Goal: Task Accomplishment & Management: Use online tool/utility

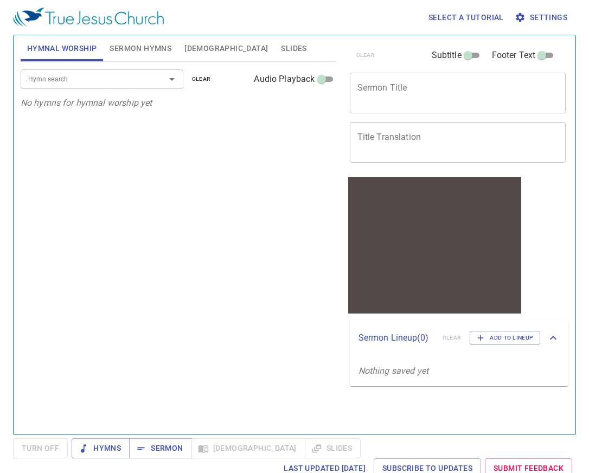
click at [383, 93] on textarea "Sermon Title" at bounding box center [457, 92] width 201 height 21
click at [156, 448] on span "Sermon" at bounding box center [160, 448] width 45 height 14
click at [542, 18] on span "Settings" at bounding box center [542, 18] width 50 height 14
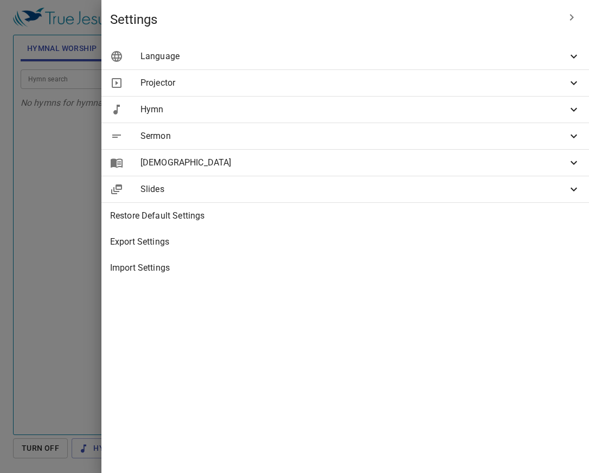
click at [444, 147] on div "Sermon" at bounding box center [344, 136] width 487 height 26
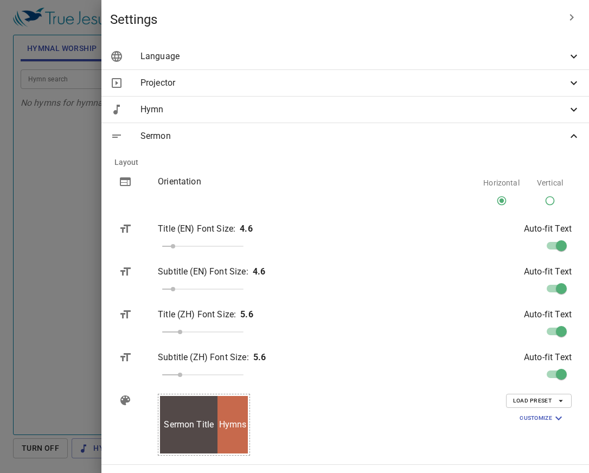
click at [444, 147] on div "Sermon" at bounding box center [344, 136] width 487 height 26
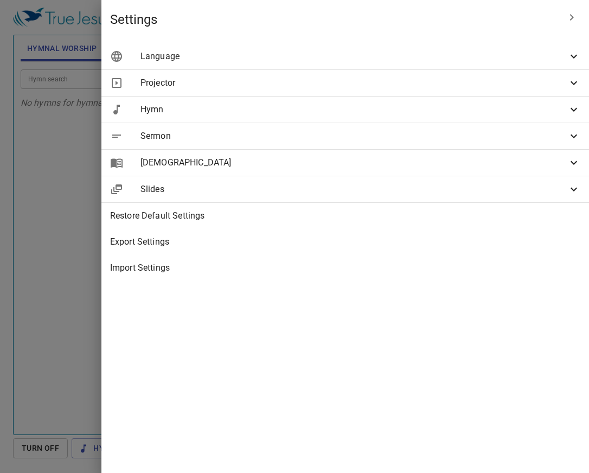
click at [429, 94] on div "Projector" at bounding box center [344, 83] width 487 height 26
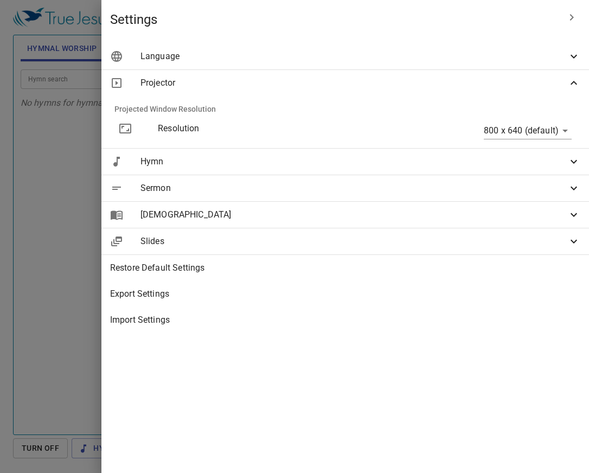
click at [429, 94] on div "Projector" at bounding box center [344, 83] width 487 height 26
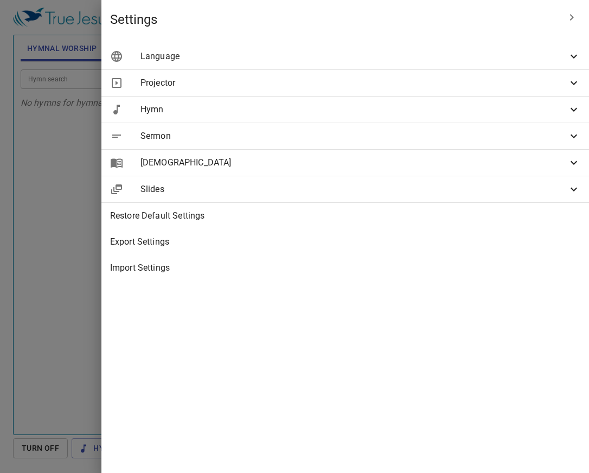
click at [429, 142] on span "Sermon" at bounding box center [353, 136] width 427 height 13
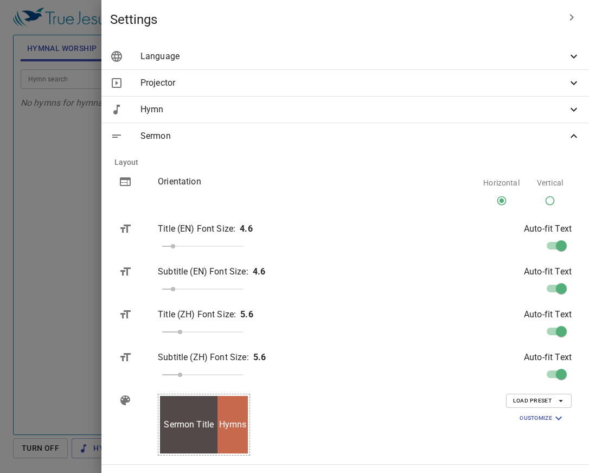
click at [248, 401] on div "Hymns" at bounding box center [232, 424] width 30 height 57
click at [545, 402] on span "Load Preset" at bounding box center [539, 401] width 52 height 10
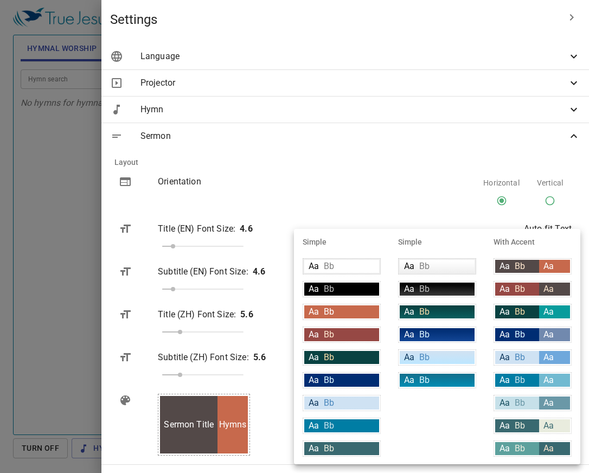
click at [513, 356] on div "Aa Bb" at bounding box center [517, 357] width 44 height 13
type input "#cfe2f3"
type input "#063056"
type input "#4c89be"
type input "#6fa8dc"
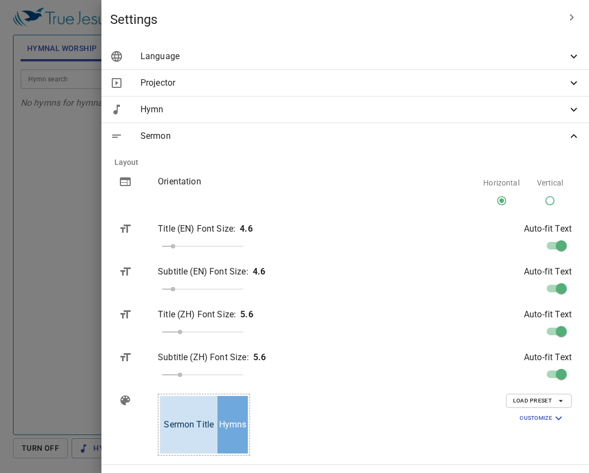
click at [545, 400] on span "Load Preset" at bounding box center [539, 401] width 52 height 10
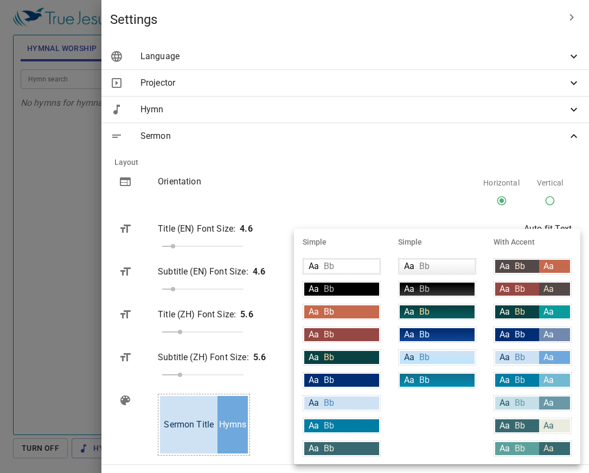
click at [445, 335] on div "Aa Bb" at bounding box center [437, 334] width 75 height 13
type input "linear-gradient(180deg, rgba(0,45,115,1) 10%, rgba(18,69,148,1) 100%)"
type input "#ffffff"
type input "#daf5ff"
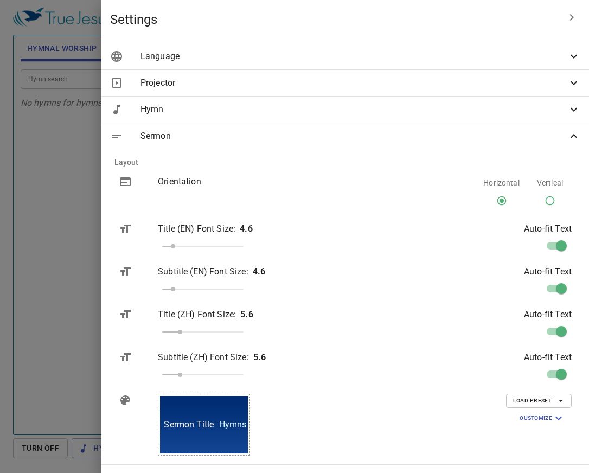
click at [210, 155] on div at bounding box center [294, 236] width 589 height 473
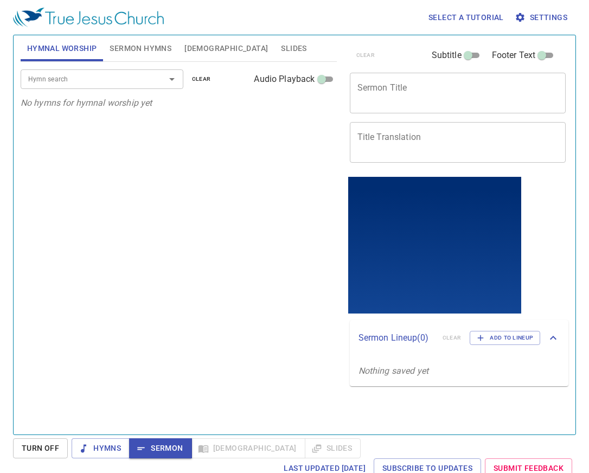
click at [397, 86] on textarea "Sermon Title" at bounding box center [457, 92] width 201 height 21
paste textarea "A flying Scroll Hymn"
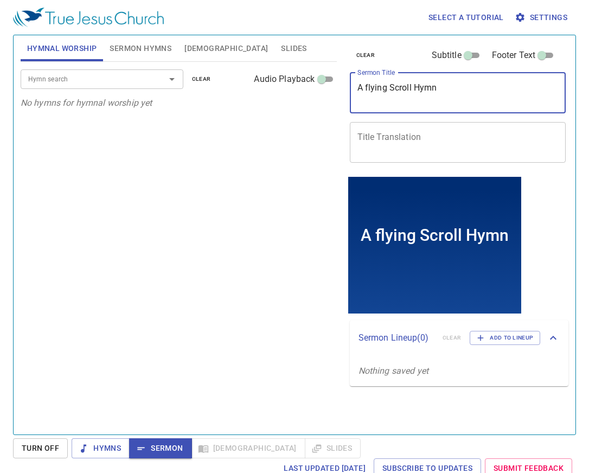
type textarea "A flying Scroll Hymn"
click at [386, 135] on textarea "Title Translation" at bounding box center [457, 142] width 201 height 21
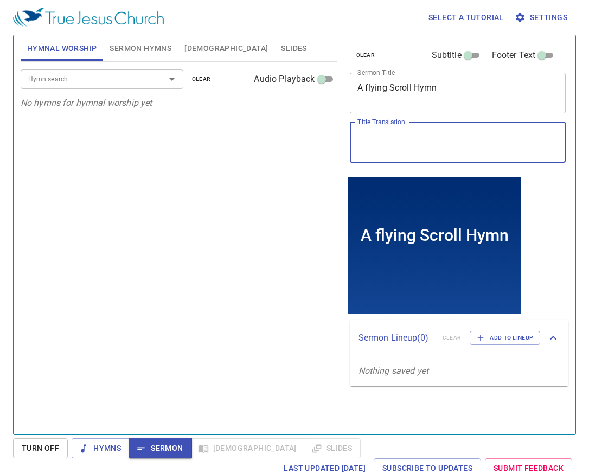
paste textarea "飛行的書卷"
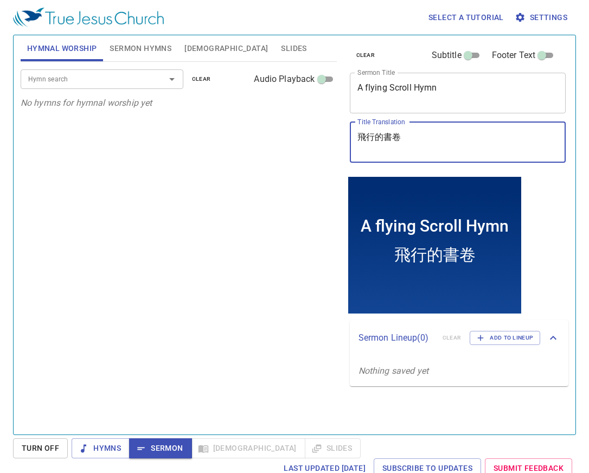
type textarea "飛行的書卷"
click at [80, 82] on input "Hymn search" at bounding box center [86, 79] width 124 height 12
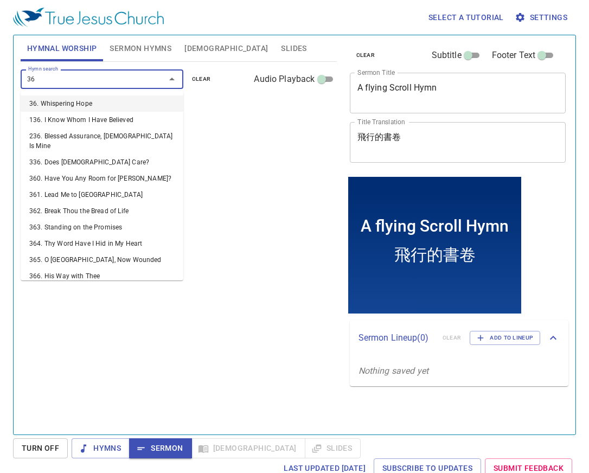
type input "364"
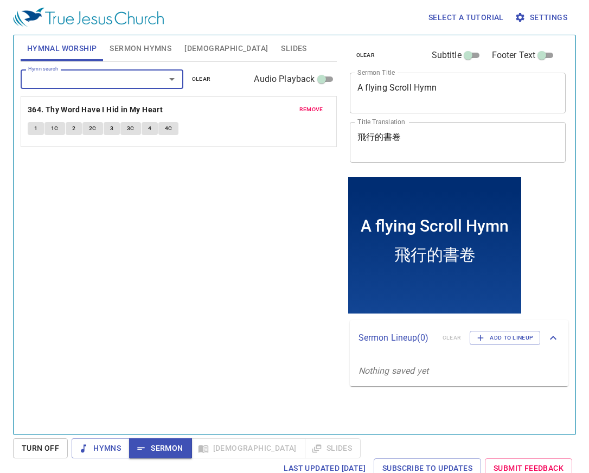
click at [142, 451] on icon "button" at bounding box center [141, 448] width 11 height 11
click at [162, 442] on span "Sermon" at bounding box center [160, 448] width 45 height 14
click at [105, 454] on span "Hymns" at bounding box center [100, 448] width 41 height 14
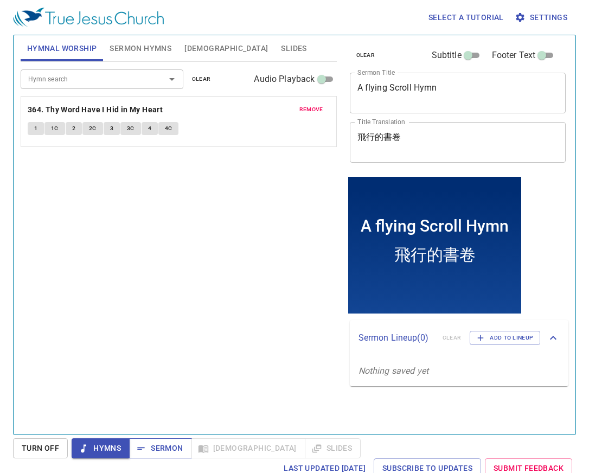
click at [144, 452] on icon "button" at bounding box center [141, 448] width 11 height 11
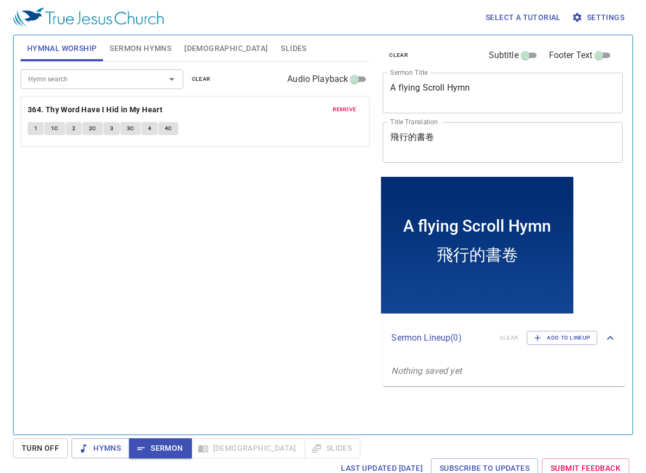
click at [530, 229] on div "A flying Scroll Hymn" at bounding box center [477, 225] width 148 height 19
click at [193, 459] on div "Select a tutorial Settings Hymnal Worship Sermon Hymns Bible Slides Hymn search…" at bounding box center [323, 236] width 646 height 473
click at [192, 42] on span "[DEMOGRAPHIC_DATA]" at bounding box center [226, 49] width 84 height 14
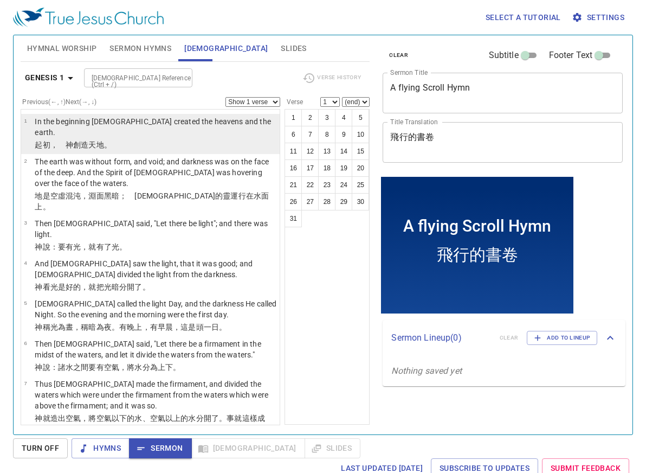
click at [135, 139] on p "﻿起初 ，　神 創造 天 地 。" at bounding box center [156, 144] width 242 height 11
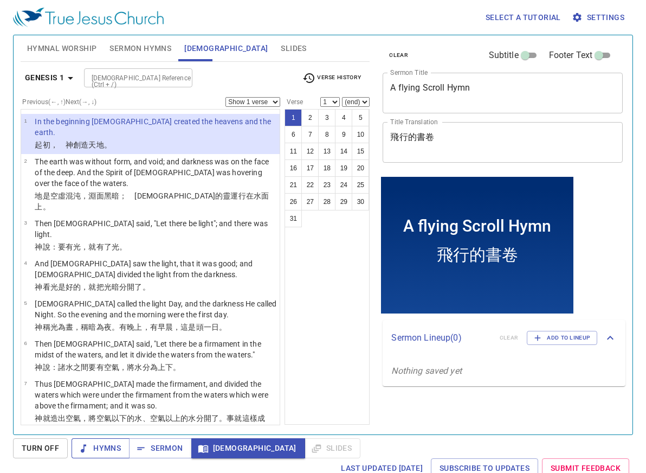
click at [117, 452] on span "Hymns" at bounding box center [100, 448] width 41 height 14
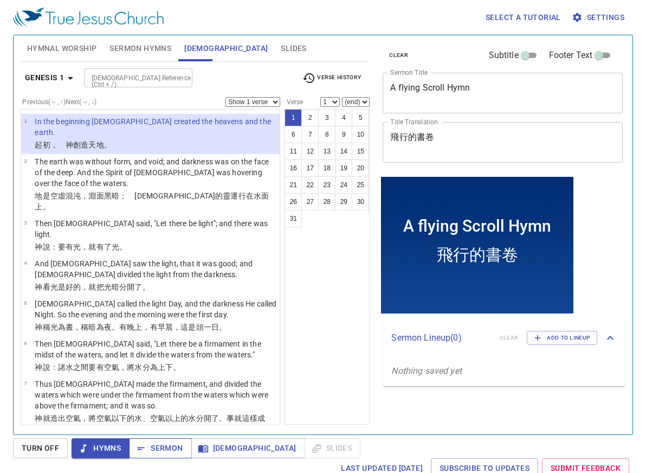
click at [167, 442] on span "Sermon" at bounding box center [160, 448] width 45 height 14
click at [135, 48] on span "Sermon Hymns" at bounding box center [141, 49] width 62 height 14
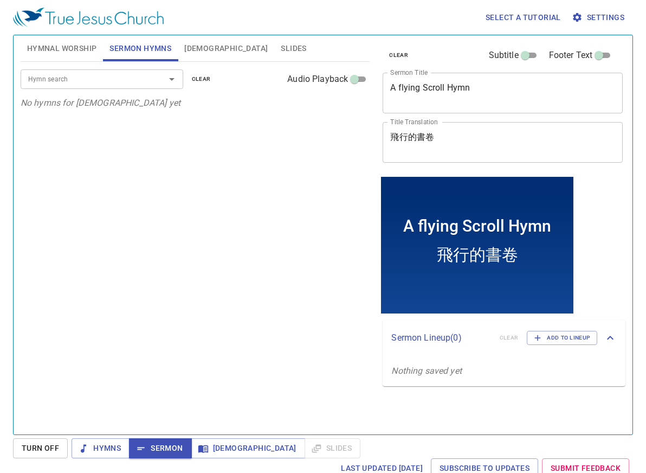
click at [197, 44] on span "[DEMOGRAPHIC_DATA]" at bounding box center [226, 49] width 84 height 14
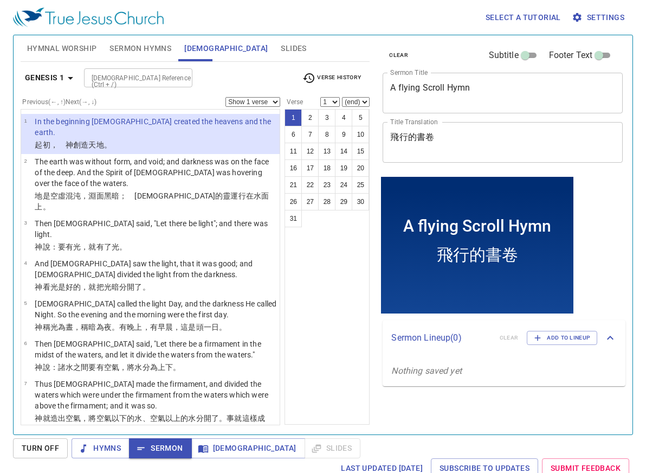
click at [144, 49] on span "Sermon Hymns" at bounding box center [141, 49] width 62 height 14
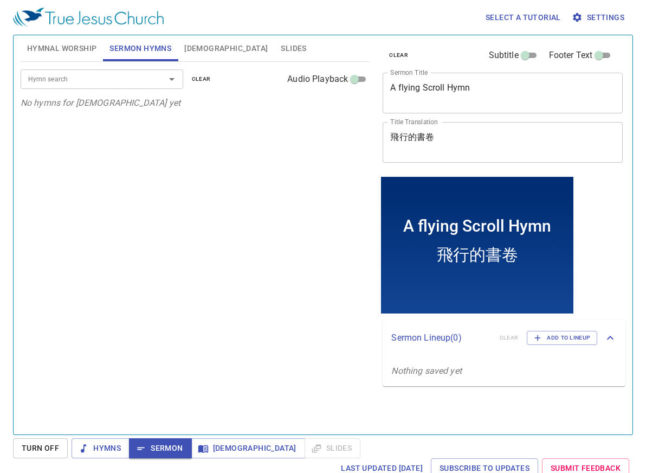
click at [131, 80] on input "Hymn search" at bounding box center [86, 79] width 124 height 12
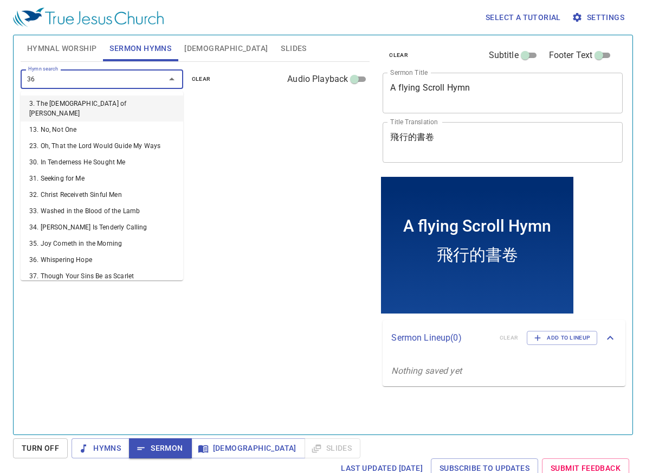
type input "364"
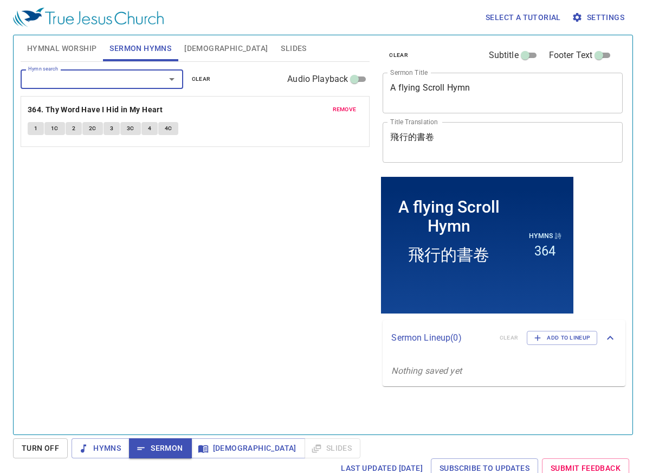
click at [170, 447] on span "Sermon" at bounding box center [160, 448] width 45 height 14
click at [217, 446] on span "[DEMOGRAPHIC_DATA]" at bounding box center [248, 448] width 97 height 14
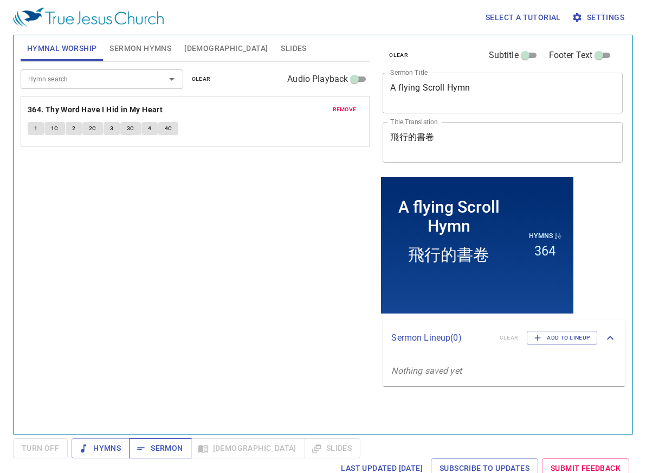
click at [171, 445] on span "Sermon" at bounding box center [160, 448] width 45 height 14
click at [402, 88] on textarea "A flying Scroll Hymn" at bounding box center [502, 92] width 225 height 21
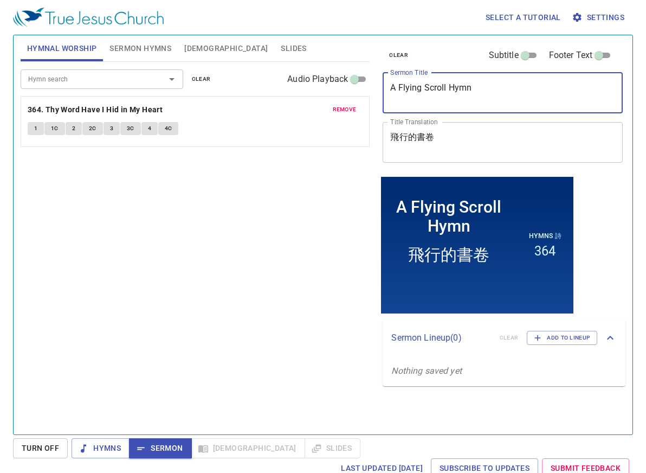
click at [306, 140] on div "remove 364. Thy Word Have I Hid in My Heart 1 1C 2 2C 3 3C 4 4C" at bounding box center [195, 122] width 349 height 50
click at [465, 135] on textarea "飛行的書卷" at bounding box center [502, 142] width 225 height 21
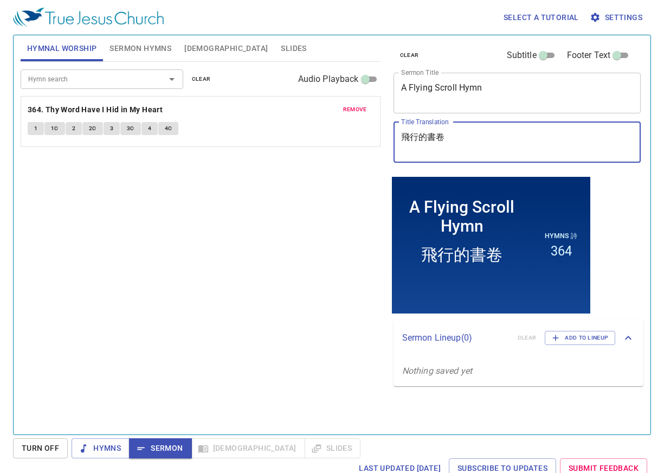
click at [480, 87] on textarea "A Flying Scroll Hymn" at bounding box center [517, 92] width 233 height 21
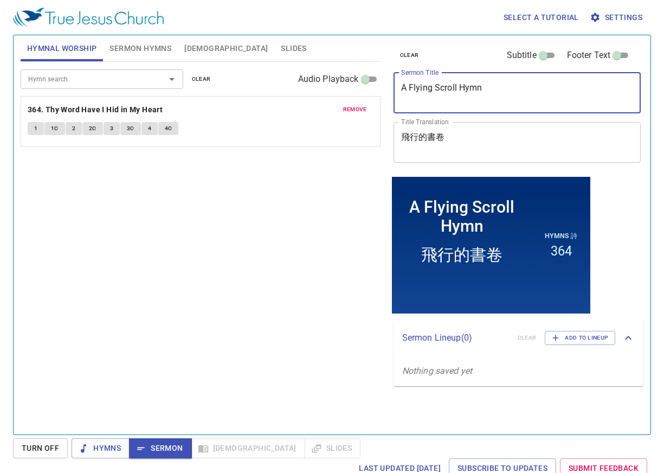
click at [480, 87] on textarea "A Flying Scroll Hymn" at bounding box center [517, 92] width 233 height 21
type textarea "A Flying Scroll"
click at [479, 138] on textarea "飛行的書卷" at bounding box center [517, 142] width 233 height 21
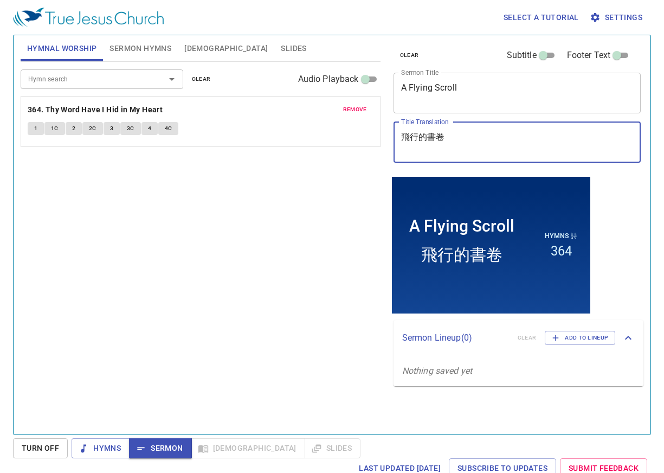
click at [619, 17] on span "Settings" at bounding box center [617, 18] width 50 height 14
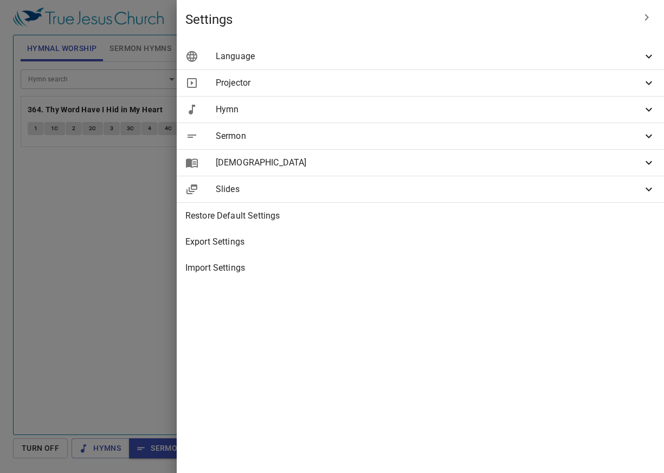
click at [542, 129] on div "Sermon" at bounding box center [420, 136] width 487 height 26
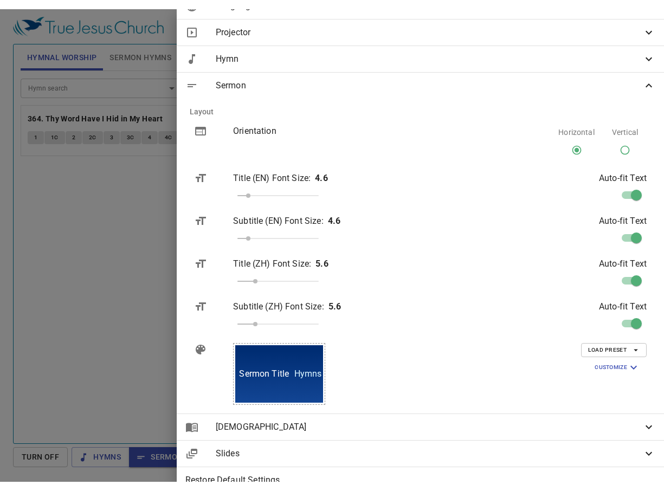
scroll to position [93, 0]
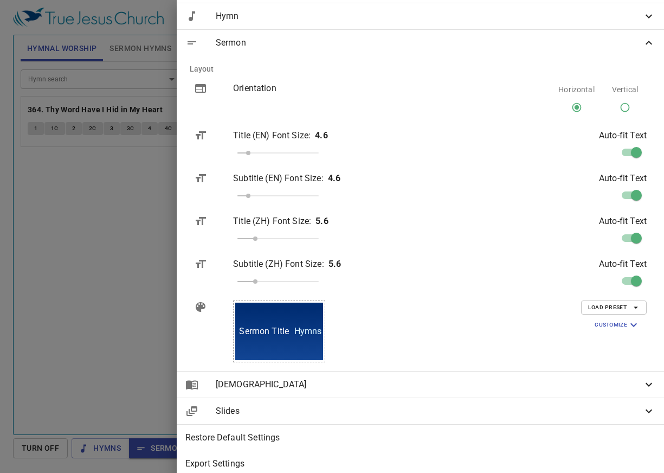
click at [613, 301] on button "Load Preset" at bounding box center [614, 307] width 66 height 14
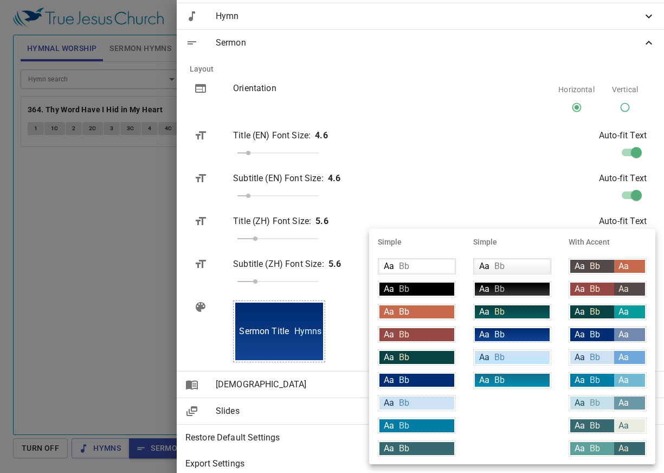
click at [605, 327] on div "Aa Bb Aa" at bounding box center [608, 334] width 78 height 16
type input "#002d73"
type input "#7189ae"
type input "#ffffff"
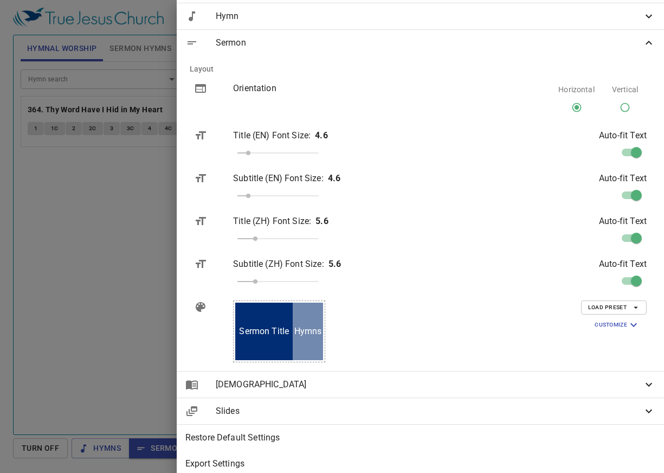
click at [646, 18] on icon at bounding box center [649, 16] width 13 height 13
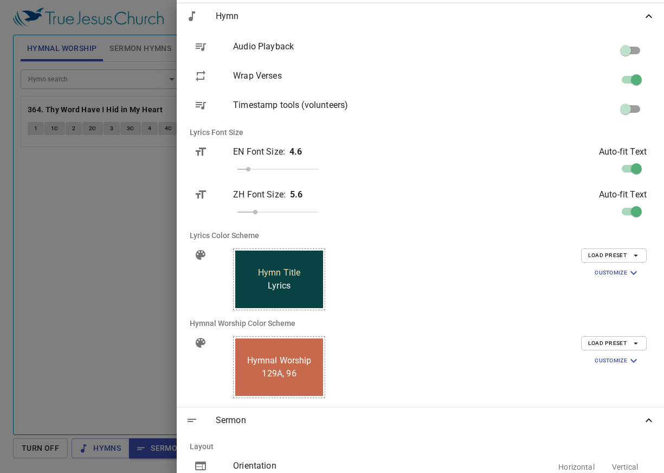
click at [646, 18] on icon at bounding box center [649, 16] width 13 height 13
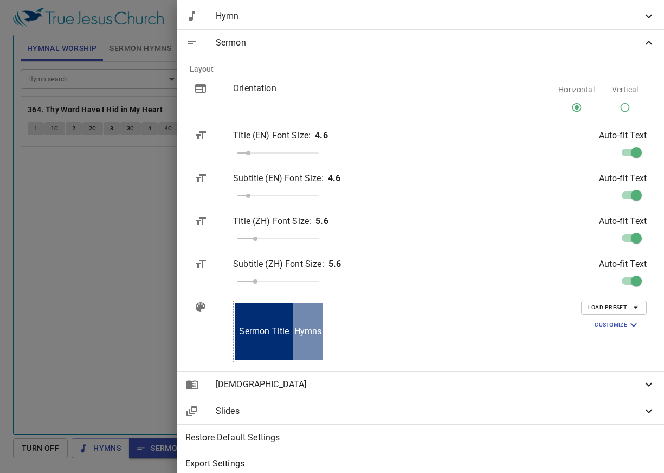
click at [316, 86] on div at bounding box center [332, 236] width 664 height 473
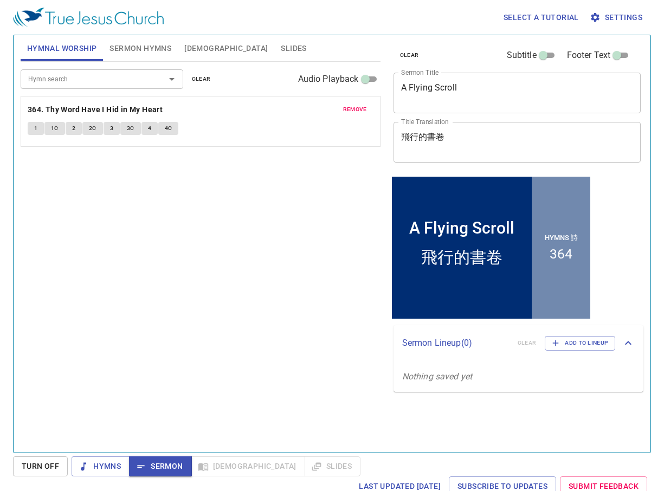
click at [153, 43] on span "Sermon Hymns" at bounding box center [141, 49] width 62 height 14
click at [190, 44] on span "[DEMOGRAPHIC_DATA]" at bounding box center [226, 49] width 84 height 14
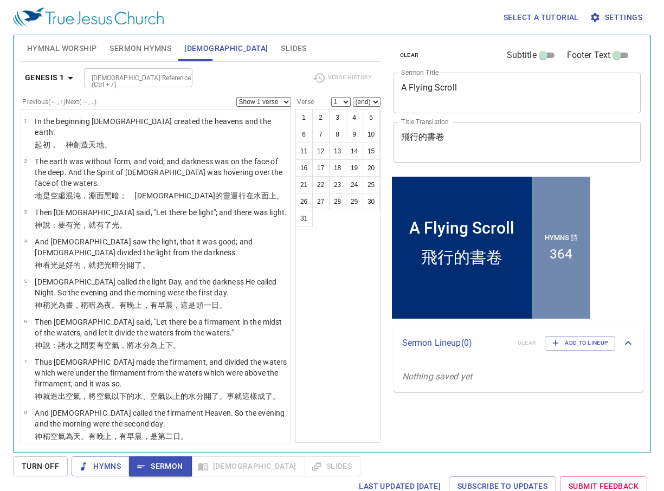
click at [157, 463] on span "Sermon" at bounding box center [160, 467] width 45 height 14
click at [135, 77] on input "[DEMOGRAPHIC_DATA] Reference (Ctrl + /)" at bounding box center [129, 78] width 84 height 12
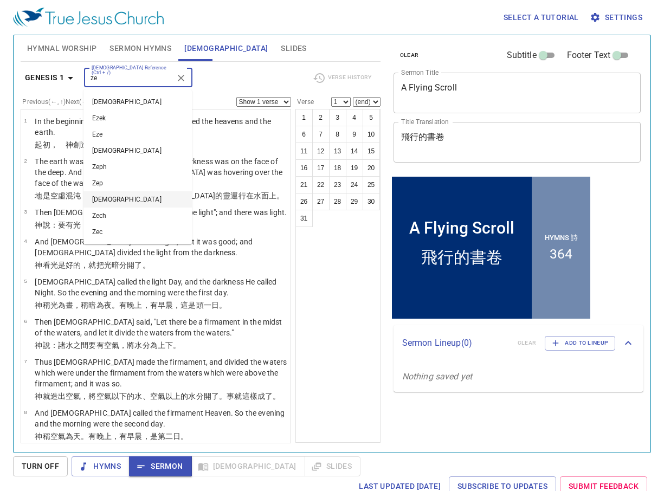
click at [121, 198] on li "[DEMOGRAPHIC_DATA]" at bounding box center [138, 199] width 108 height 16
type input "ze"
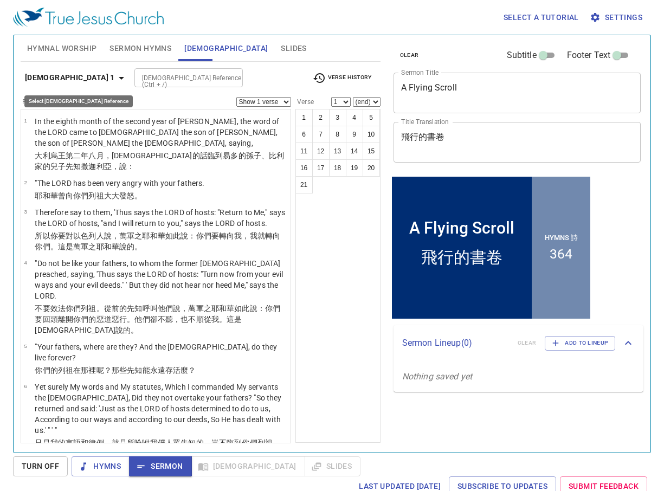
click at [115, 77] on icon "button" at bounding box center [121, 78] width 13 height 13
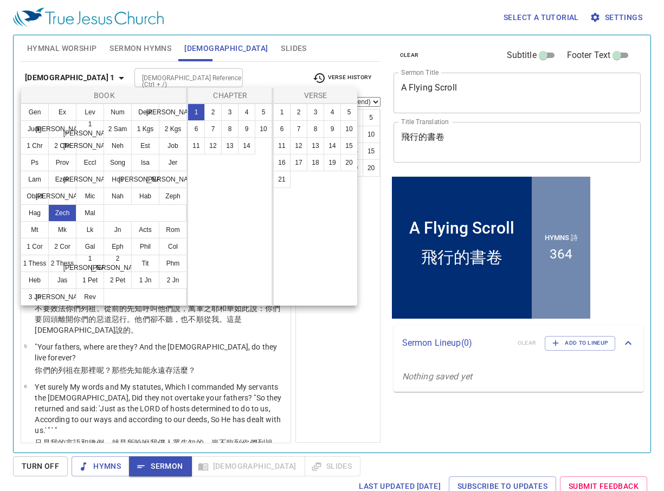
click at [132, 60] on div at bounding box center [332, 245] width 664 height 491
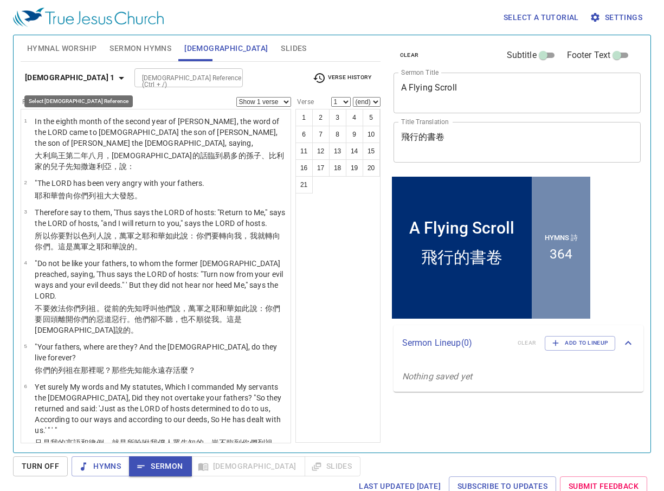
click at [73, 81] on b "[DEMOGRAPHIC_DATA] 1" at bounding box center [70, 78] width 90 height 14
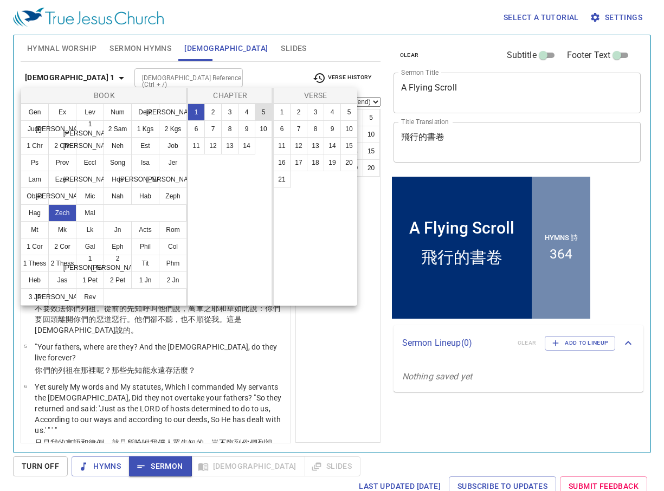
click at [259, 113] on button "5" at bounding box center [263, 112] width 17 height 17
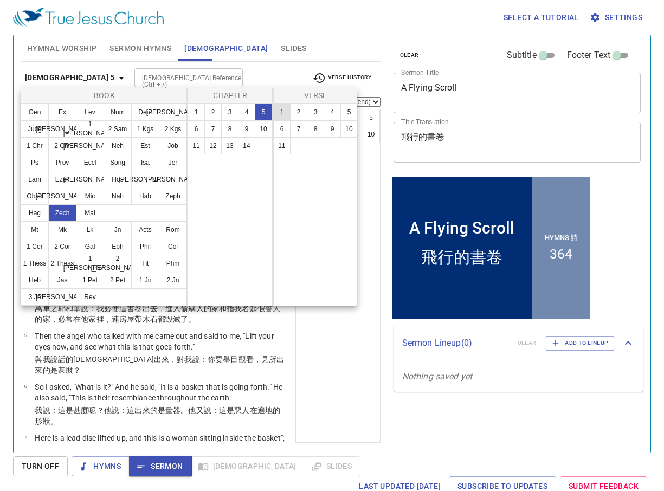
click at [281, 113] on button "1" at bounding box center [281, 112] width 17 height 17
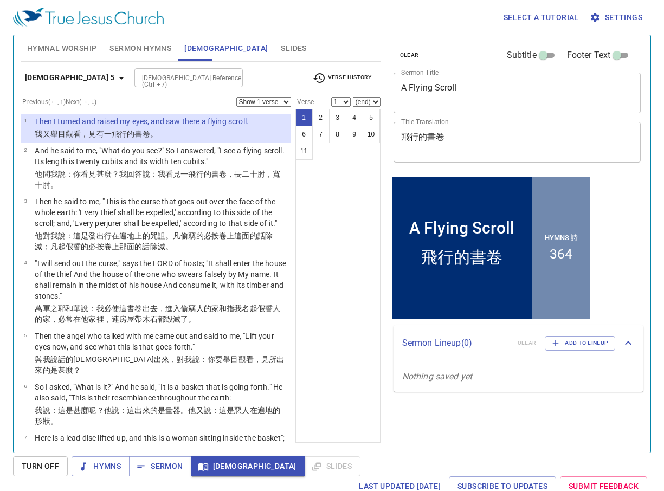
click at [342, 310] on div "1 2 3 4 5 6 7 8 9 10 11" at bounding box center [338, 276] width 85 height 334
click at [157, 465] on span "Sermon" at bounding box center [160, 467] width 45 height 14
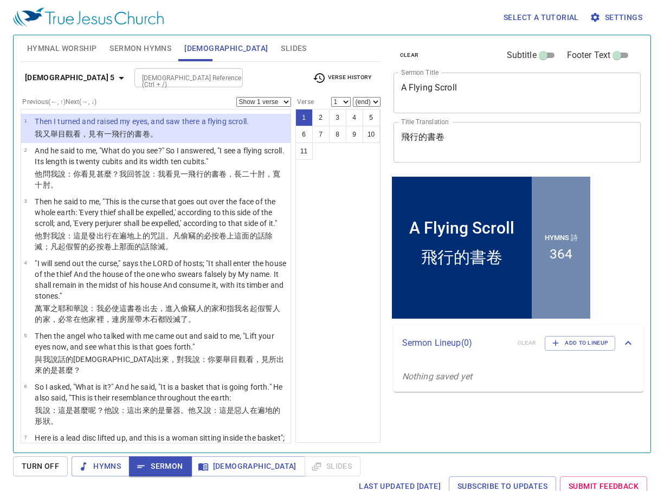
click at [620, 22] on span "Settings" at bounding box center [617, 18] width 50 height 14
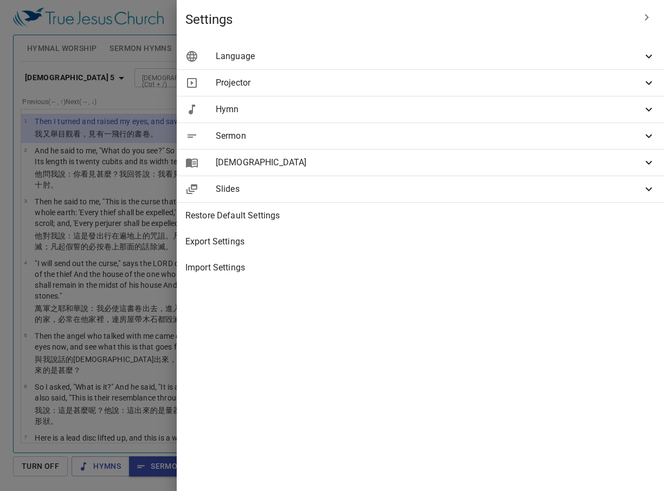
click at [646, 168] on icon at bounding box center [649, 162] width 13 height 13
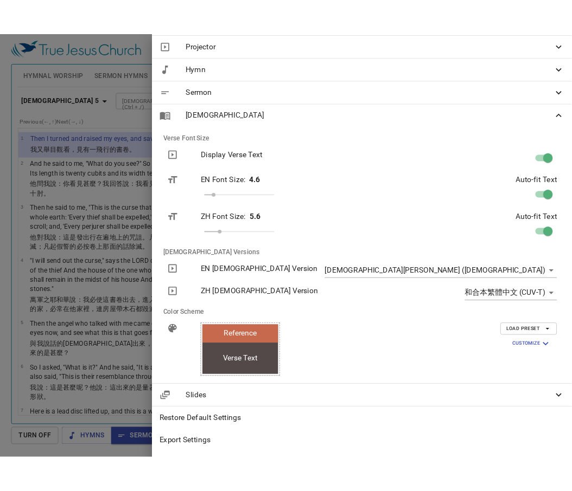
scroll to position [92, 0]
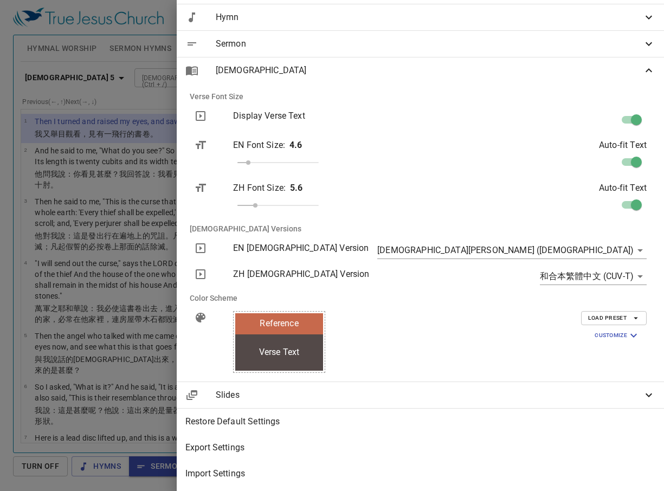
click at [615, 321] on span "Load Preset" at bounding box center [614, 318] width 52 height 10
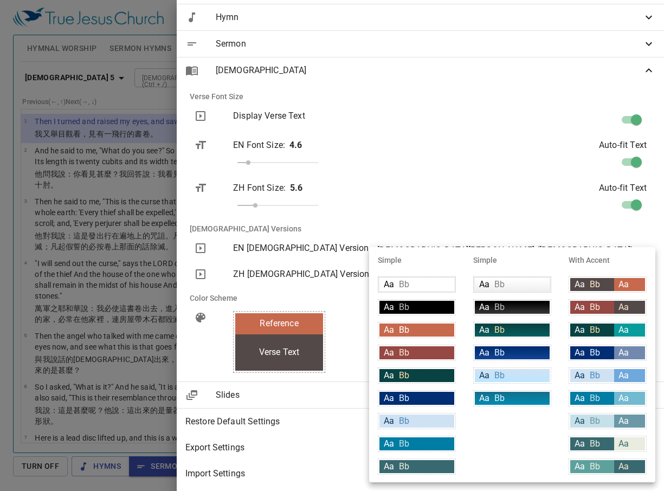
click at [604, 355] on div "Aa Bb" at bounding box center [592, 352] width 44 height 13
type input "#002d73"
type input "#7189ae"
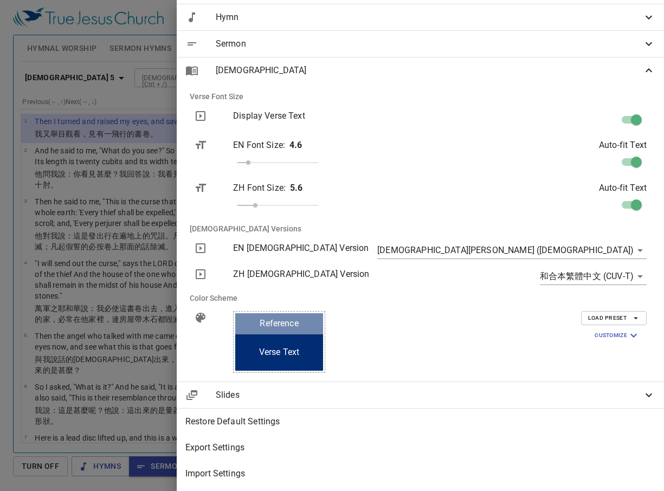
click at [307, 17] on div at bounding box center [332, 245] width 664 height 491
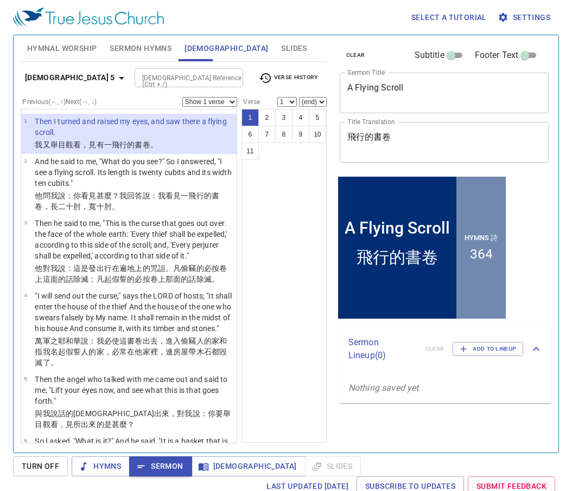
click at [99, 139] on p "我又 舉 目 觀看 ，見有一飛行 的書卷 。" at bounding box center [134, 144] width 198 height 11
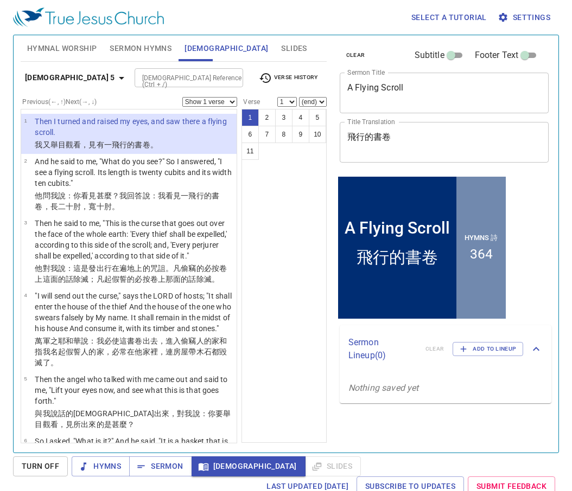
click at [290, 102] on select "1 2 3 4 5 6 7 8 9 10 11" at bounding box center [287, 102] width 20 height 10
click at [141, 75] on input "[DEMOGRAPHIC_DATA] Reference (Ctrl + /)" at bounding box center [180, 78] width 84 height 12
type input "[PERSON_NAME] 9"
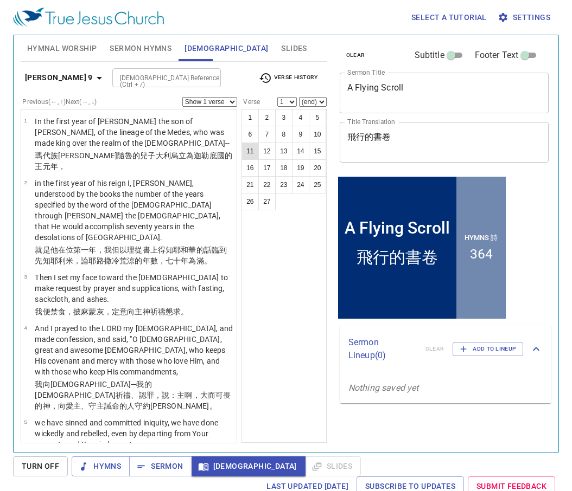
click at [245, 157] on button "11" at bounding box center [249, 151] width 17 height 17
select select "11"
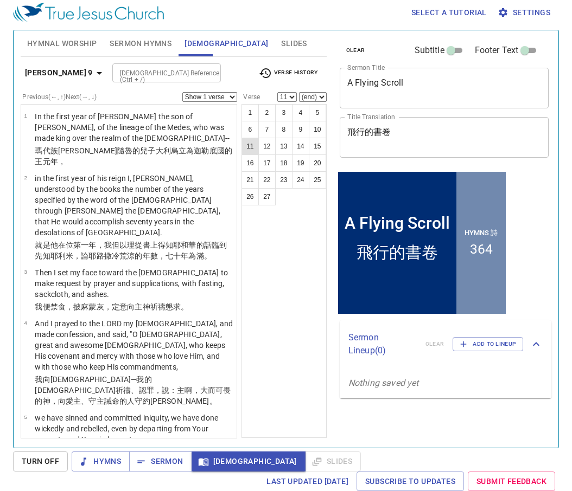
scroll to position [525, 0]
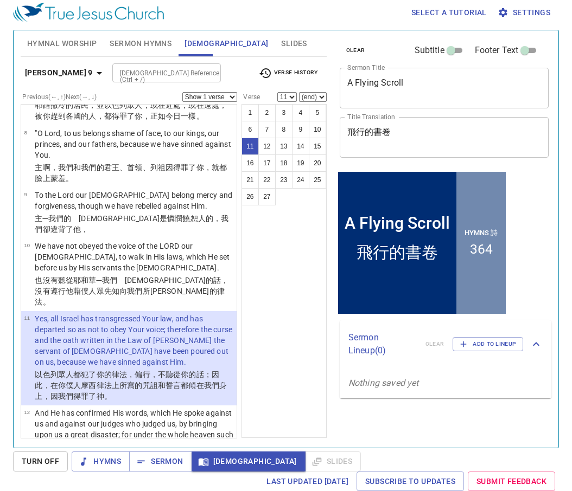
click at [132, 72] on input "[DEMOGRAPHIC_DATA] Reference (Ctrl + /)" at bounding box center [157, 73] width 84 height 12
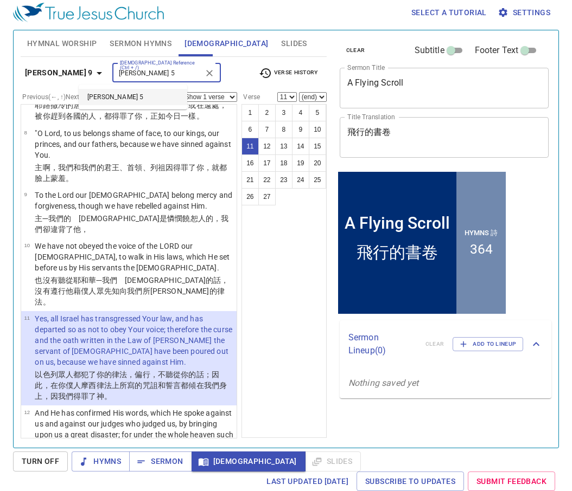
type input "[PERSON_NAME] 5"
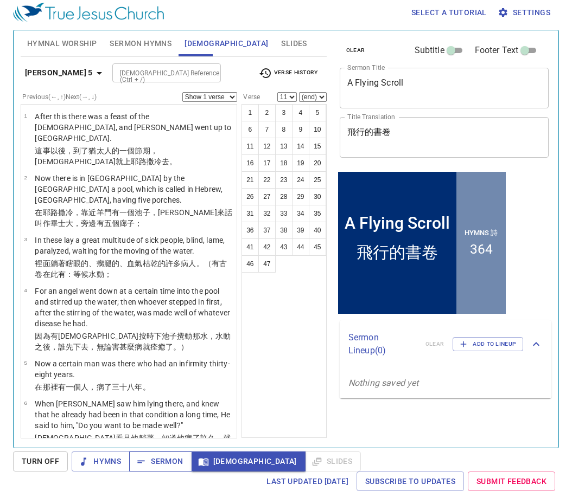
click at [162, 459] on span "Sermon" at bounding box center [160, 462] width 45 height 14
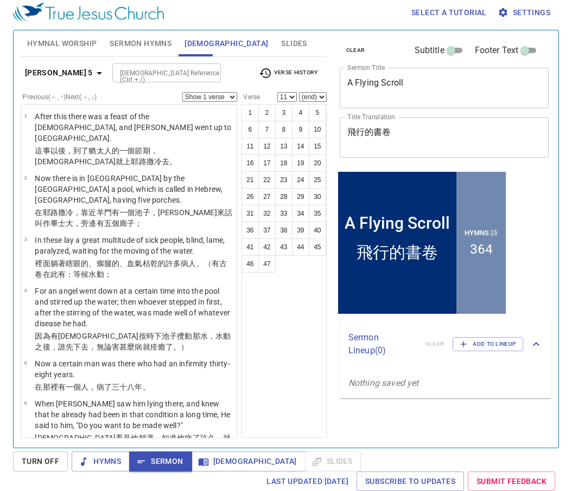
click at [120, 76] on input "[DEMOGRAPHIC_DATA] Reference (Ctrl + /)" at bounding box center [157, 73] width 84 height 12
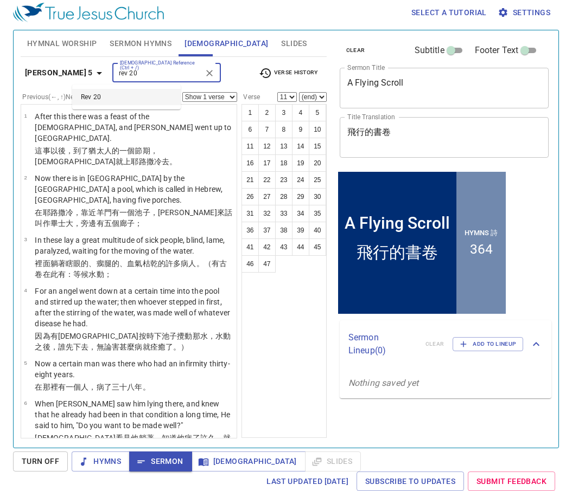
type input "rev 20"
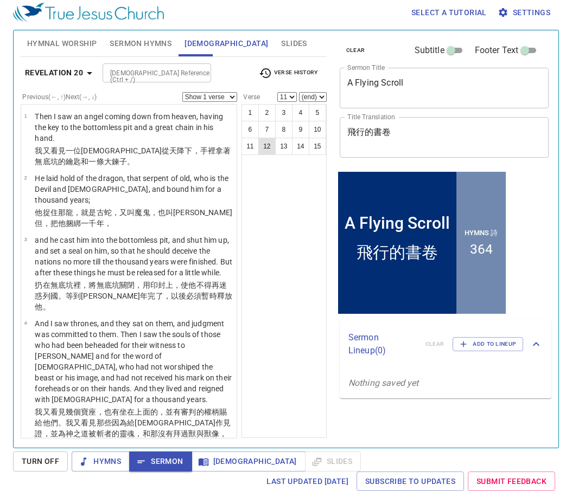
click at [266, 152] on button "12" at bounding box center [266, 146] width 17 height 17
select select "12"
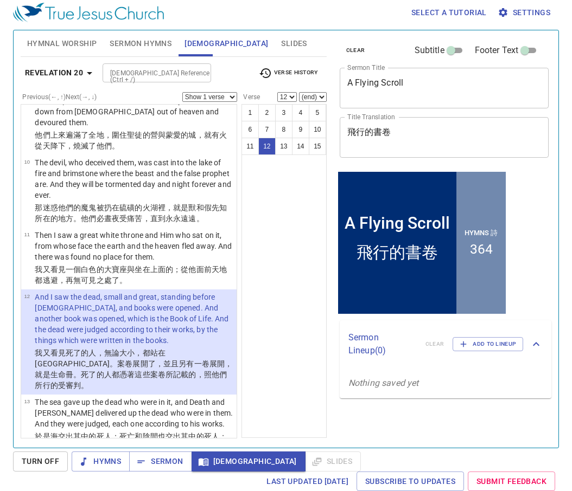
click at [188, 68] on input "[DEMOGRAPHIC_DATA] Reference (Ctrl + /)" at bounding box center [148, 73] width 84 height 12
type input "2 cor 5"
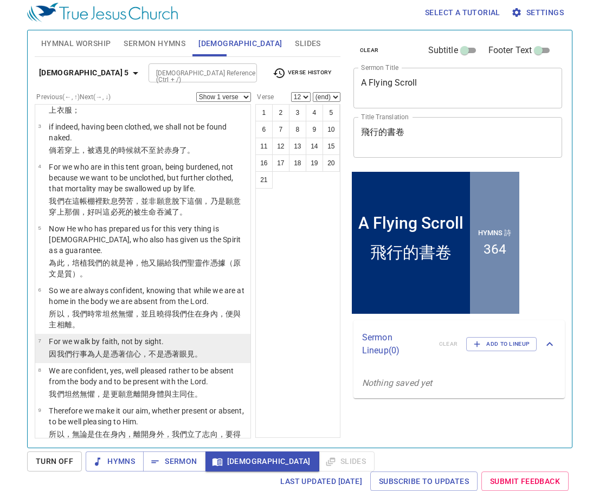
scroll to position [263, 0]
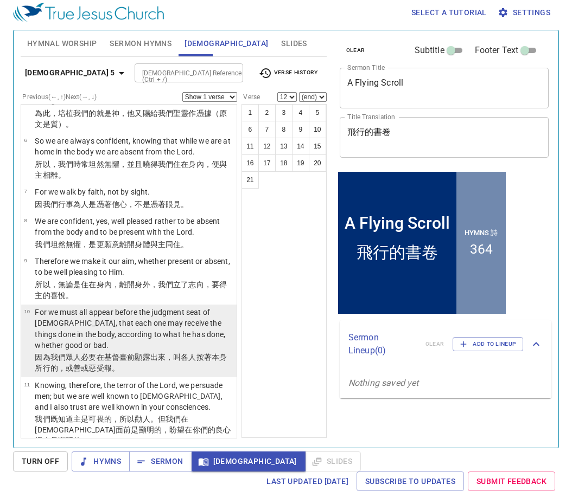
click at [132, 307] on p "For we must all appear before the judgment seat of [DEMOGRAPHIC_DATA], that eac…" at bounding box center [134, 328] width 198 height 43
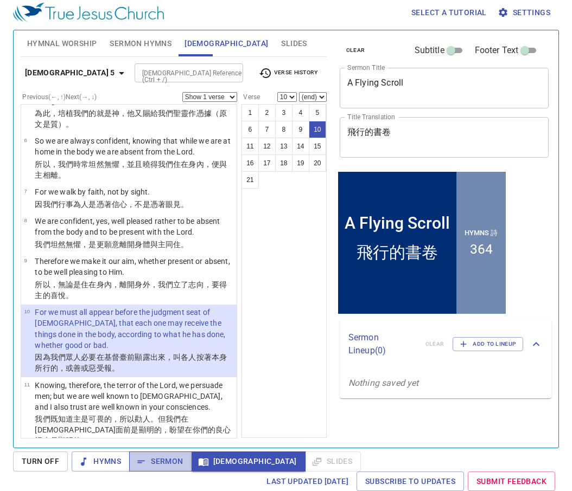
click at [153, 466] on span "Sermon" at bounding box center [160, 462] width 45 height 14
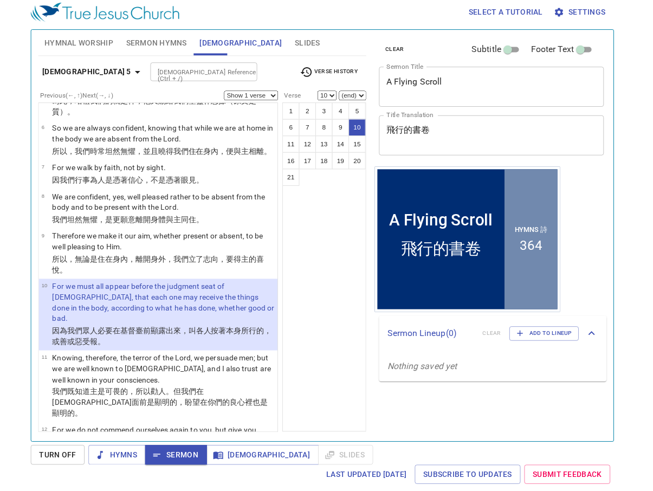
scroll to position [0, 0]
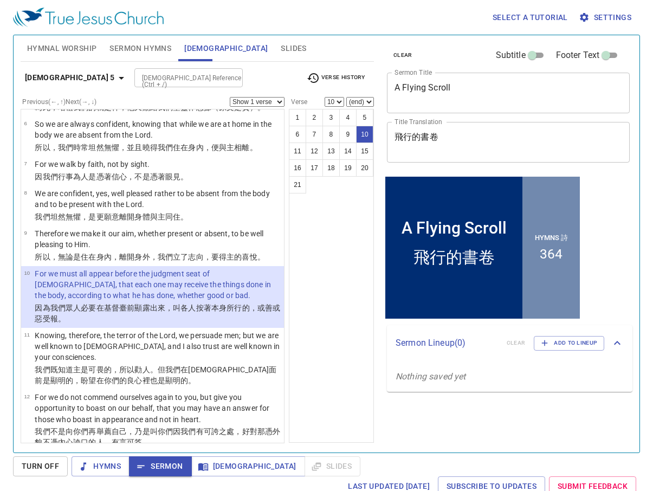
click at [359, 77] on span "Verse History" at bounding box center [336, 78] width 59 height 13
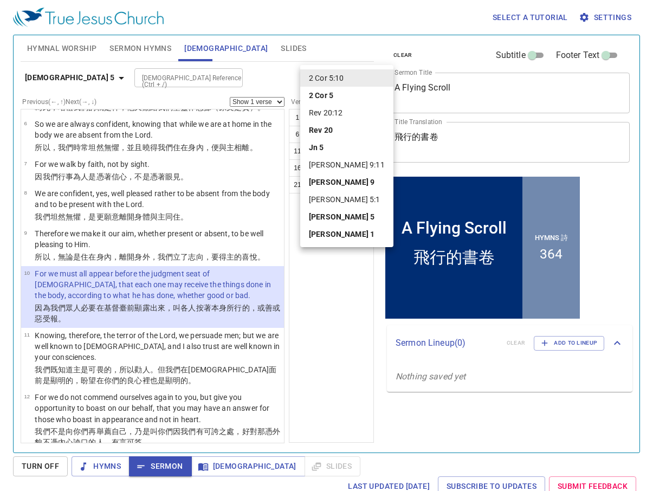
click at [332, 214] on b "[PERSON_NAME] 5" at bounding box center [342, 216] width 66 height 11
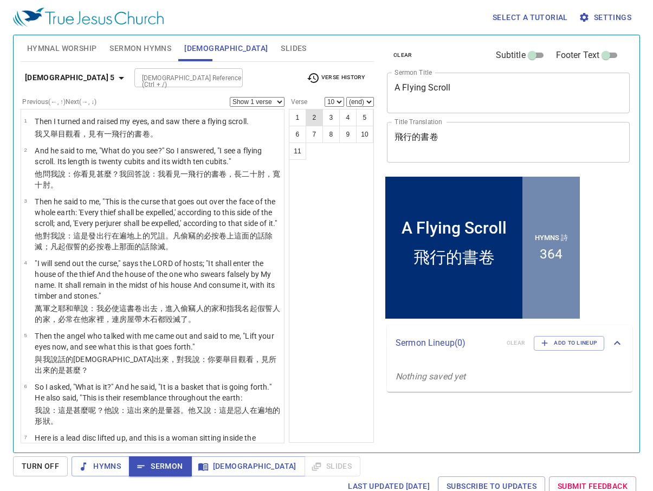
click at [311, 119] on button "2" at bounding box center [314, 117] width 17 height 17
select select "2"
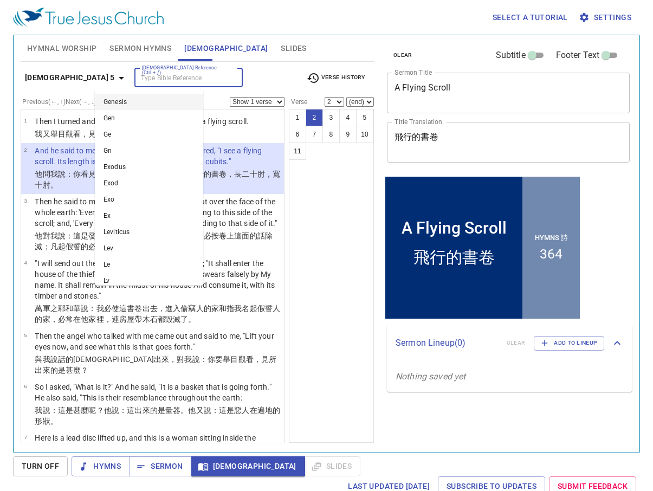
click at [138, 82] on input "[DEMOGRAPHIC_DATA] Reference (Ctrl + /)" at bounding box center [180, 78] width 84 height 12
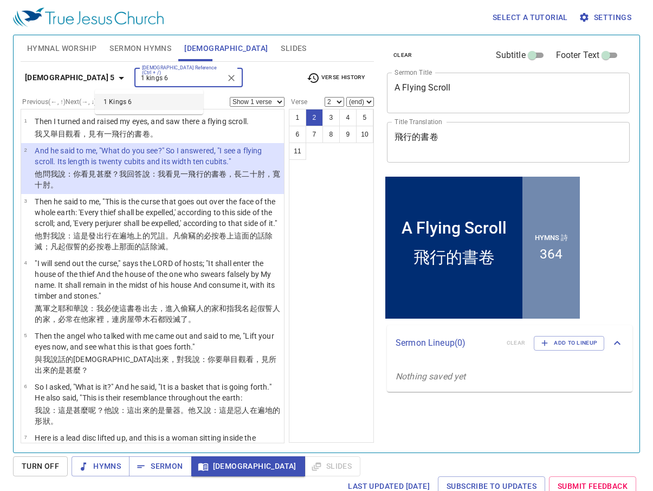
type input "1 kings 6"
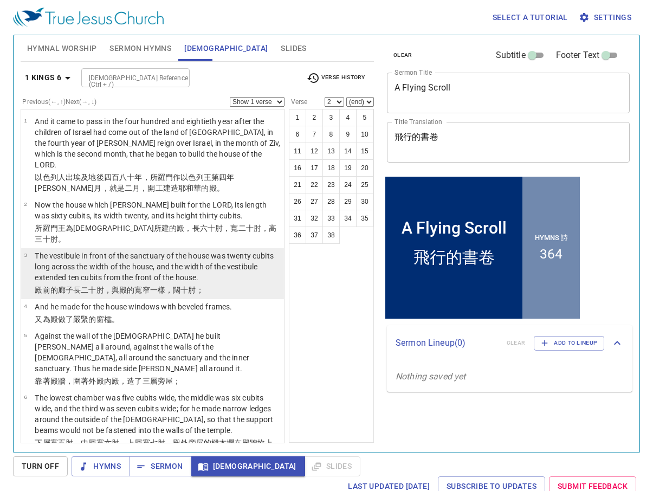
click at [117, 258] on p "The vestibule in front of the sanctuary of the house was twenty cubits long acr…" at bounding box center [158, 267] width 246 height 33
select select "3"
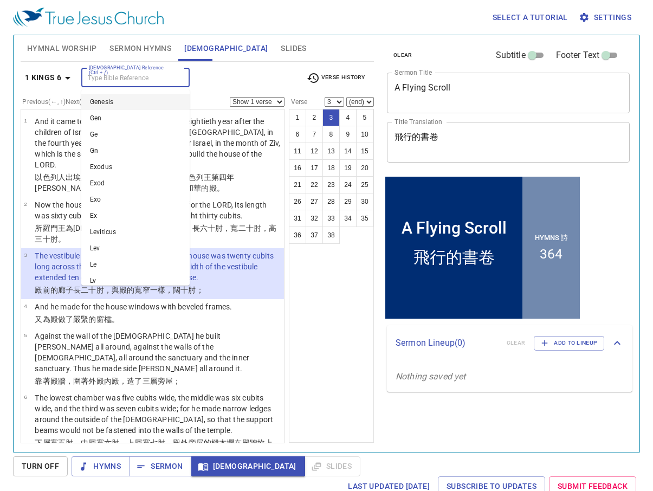
click at [142, 83] on input "[DEMOGRAPHIC_DATA] Reference (Ctrl + /)" at bounding box center [127, 78] width 84 height 12
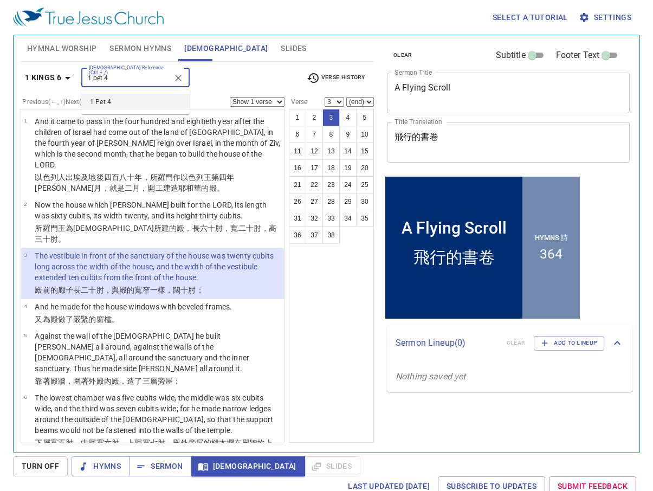
type input "1 pet 4"
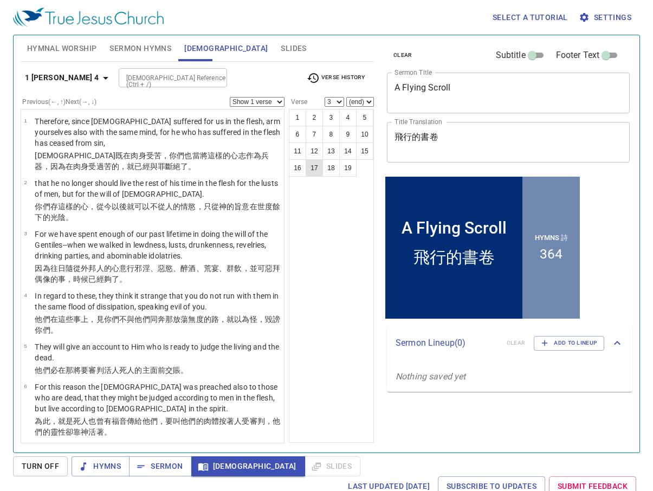
click at [311, 163] on button "17" at bounding box center [314, 167] width 17 height 17
select select "17"
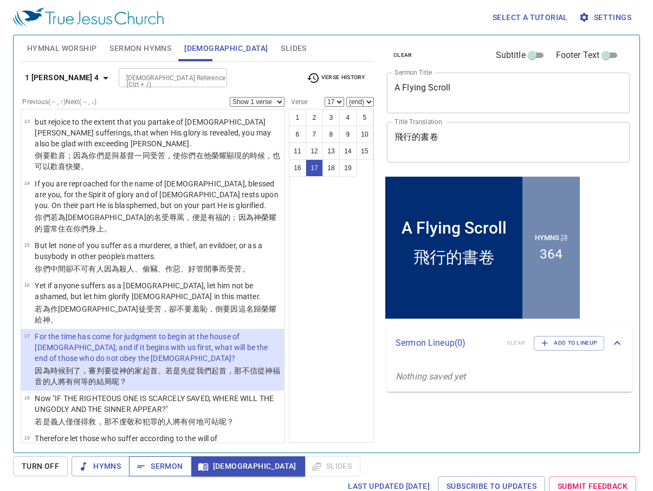
click at [168, 468] on span "Sermon" at bounding box center [160, 467] width 45 height 14
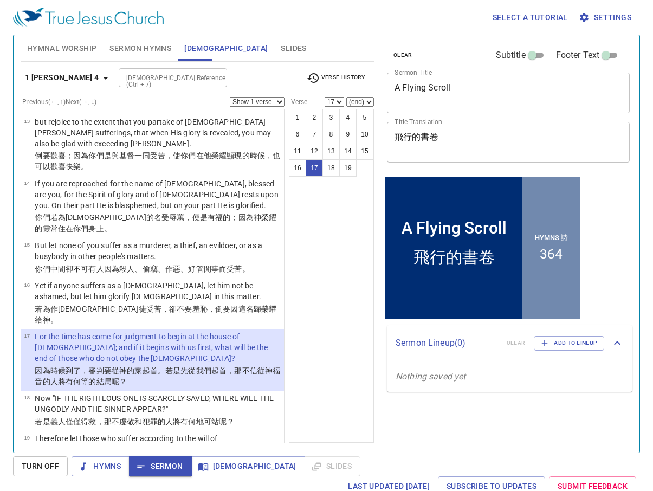
click at [122, 72] on input "[DEMOGRAPHIC_DATA] Reference (Ctrl + /)" at bounding box center [164, 78] width 84 height 12
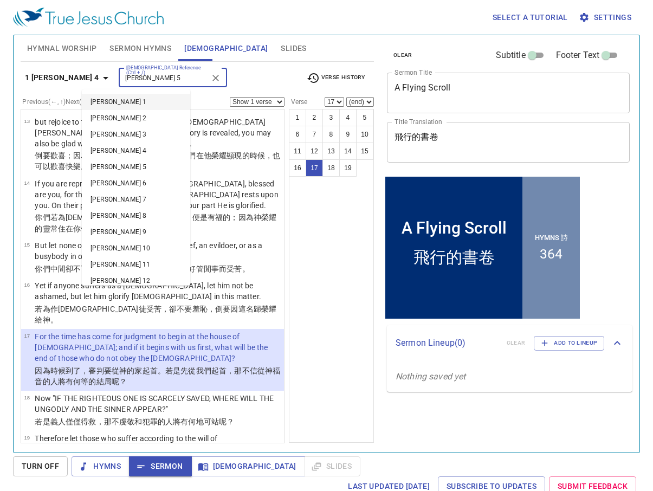
type input "[PERSON_NAME] 5"
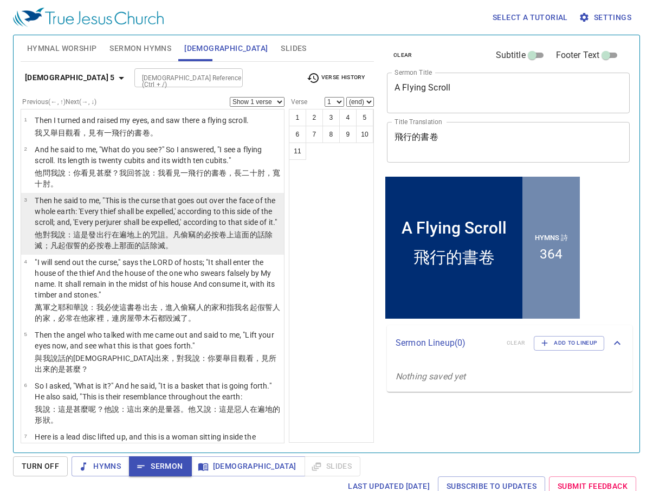
scroll to position [2, 0]
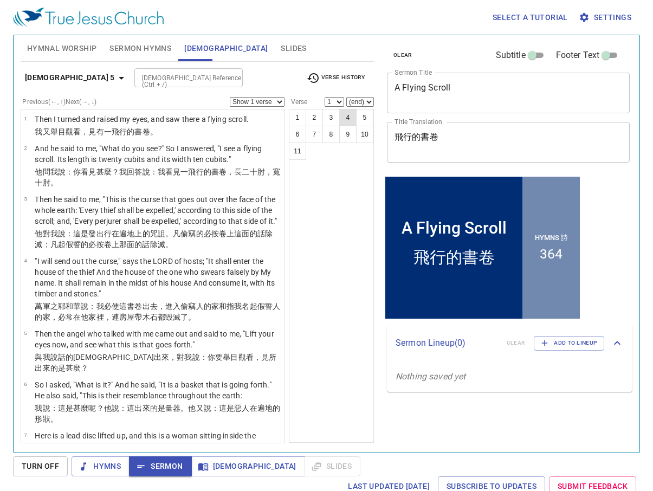
click at [343, 120] on button "4" at bounding box center [347, 117] width 17 height 17
select select "4"
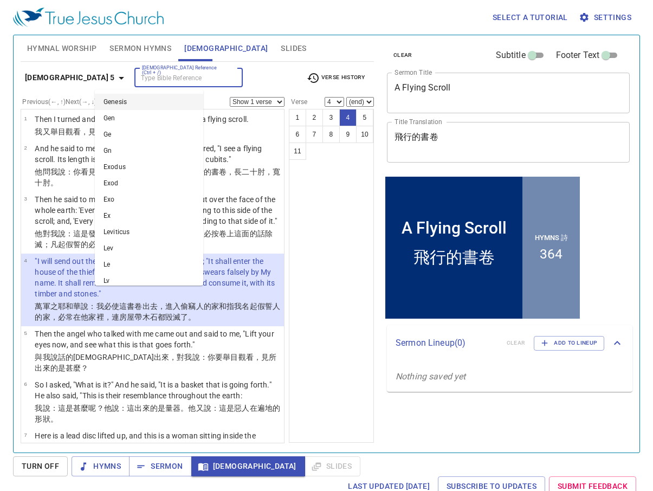
click at [153, 82] on input "[DEMOGRAPHIC_DATA] Reference (Ctrl + /)" at bounding box center [180, 78] width 84 height 12
type input "mat 12"
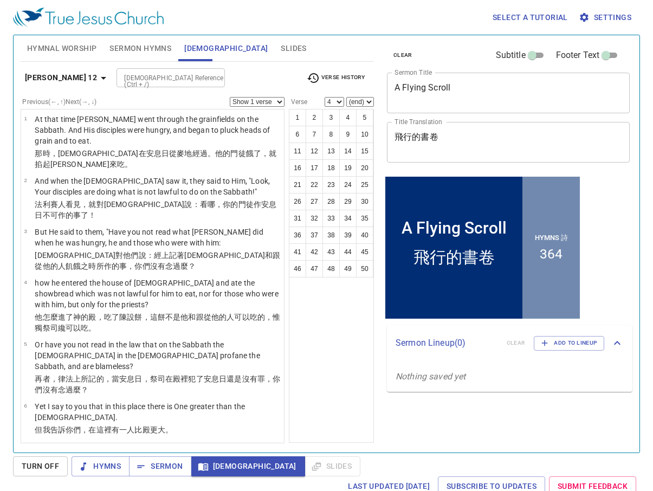
scroll to position [0, 0]
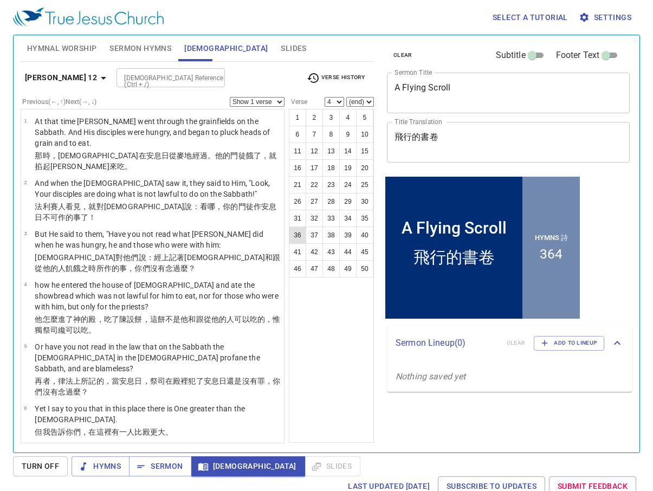
click at [300, 233] on button "36" at bounding box center [297, 235] width 17 height 17
select select "36"
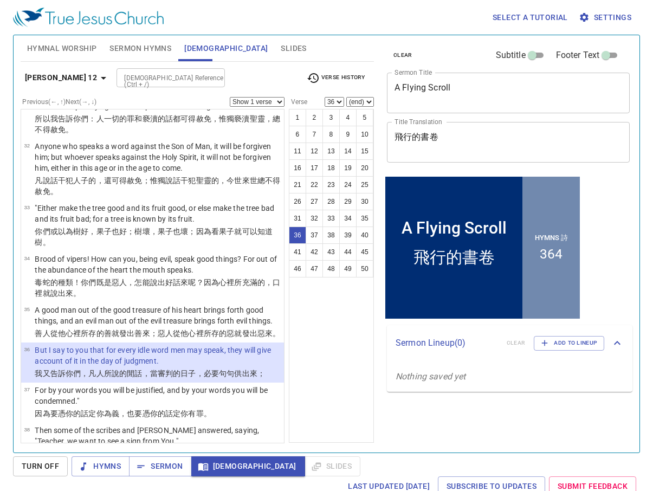
click at [129, 75] on input "[DEMOGRAPHIC_DATA] Reference (Ctrl + /)" at bounding box center [162, 78] width 84 height 12
type input "[PERSON_NAME] 5"
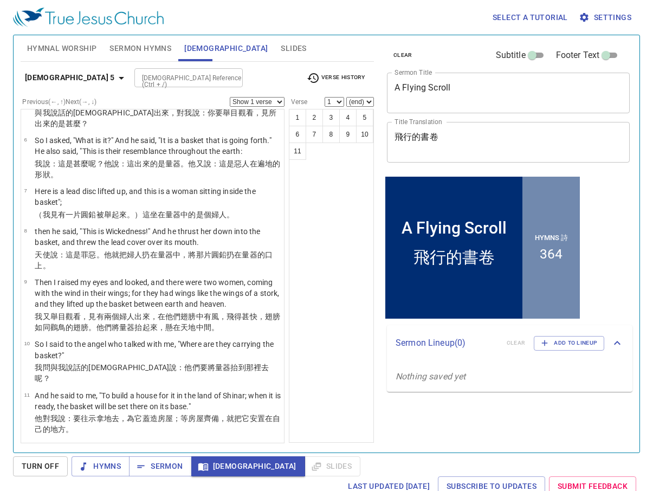
scroll to position [0, 0]
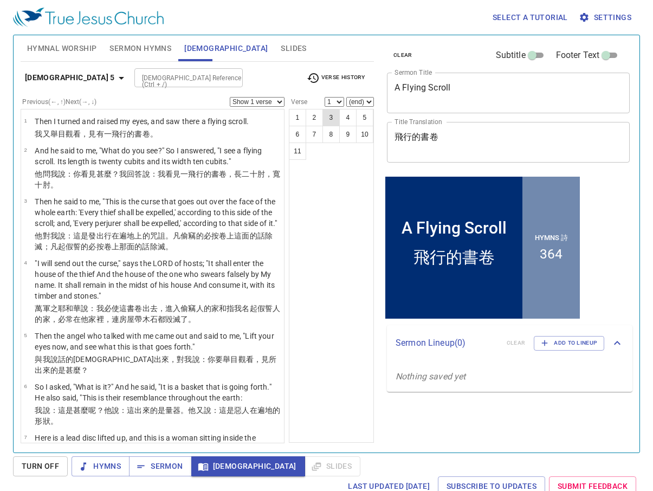
click at [332, 121] on button "3" at bounding box center [331, 117] width 17 height 17
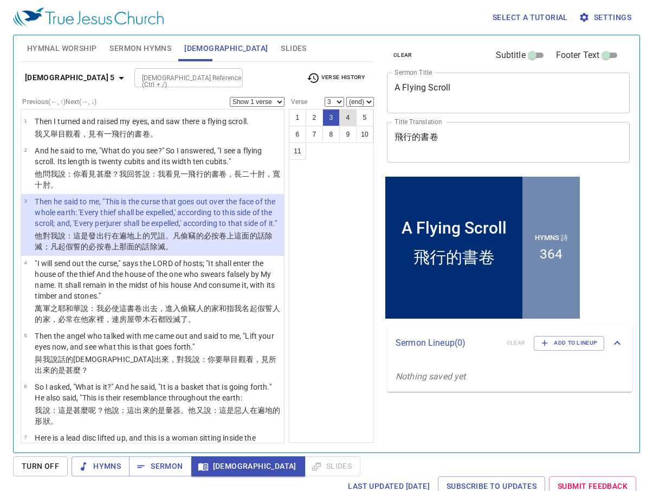
click at [343, 121] on button "4" at bounding box center [347, 117] width 17 height 17
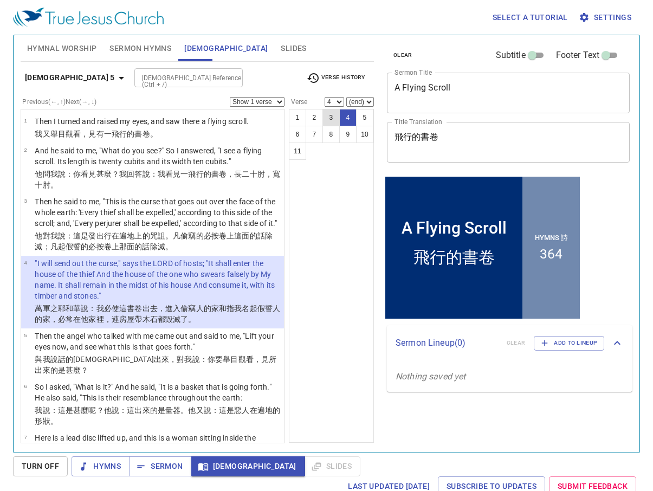
click at [332, 123] on button "3" at bounding box center [331, 117] width 17 height 17
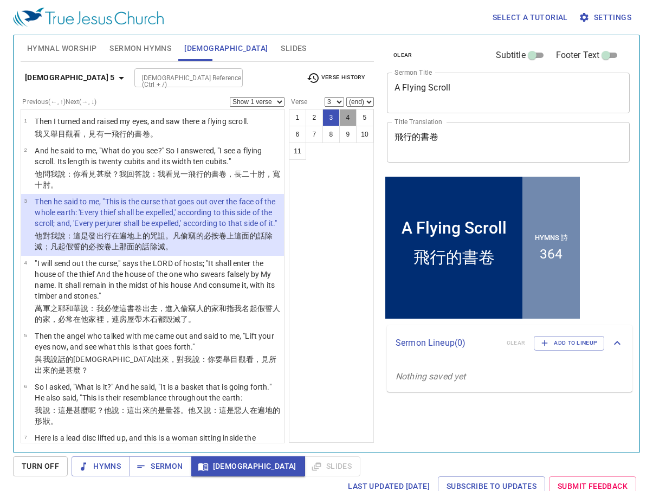
click at [342, 122] on button "4" at bounding box center [347, 117] width 17 height 17
select select "4"
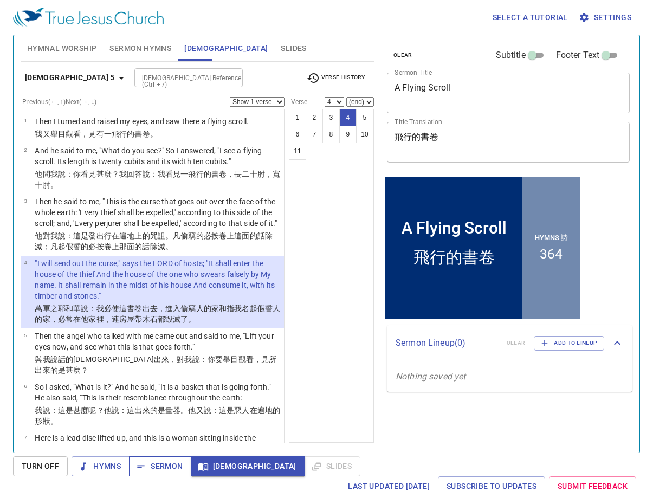
click at [170, 467] on span "Sermon" at bounding box center [160, 467] width 45 height 14
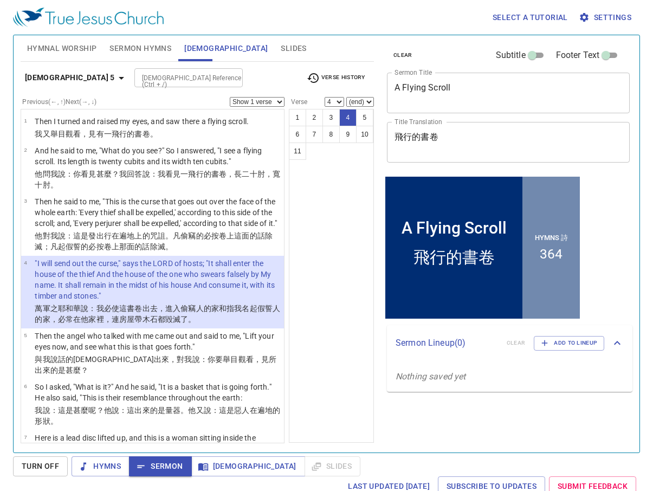
click at [176, 83] on input "[DEMOGRAPHIC_DATA] Reference (Ctrl + /)" at bounding box center [180, 78] width 84 height 12
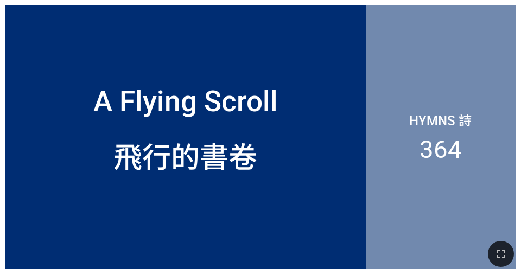
click at [433, 31] on div "Hymns 詩 364" at bounding box center [440, 136] width 150 height 263
click at [65, 0] on div "A Flying Scroll A Flying Scroll 飛行的書卷 飛行的書卷 Hymns 詩 364" at bounding box center [260, 137] width 521 height 274
